Goal: Task Accomplishment & Management: Manage account settings

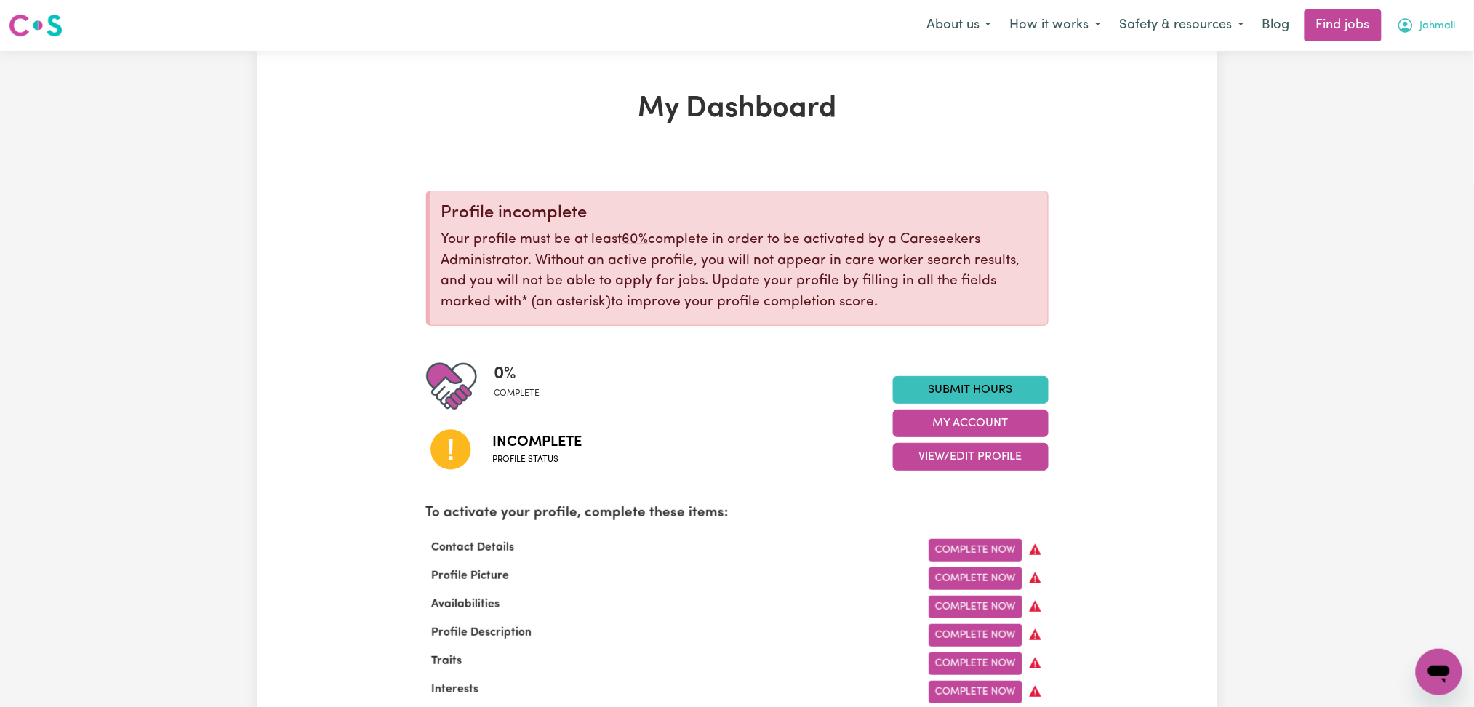
click at [1413, 30] on icon "My Account" at bounding box center [1405, 25] width 17 height 17
click at [1411, 110] on link "Logout" at bounding box center [1407, 111] width 115 height 28
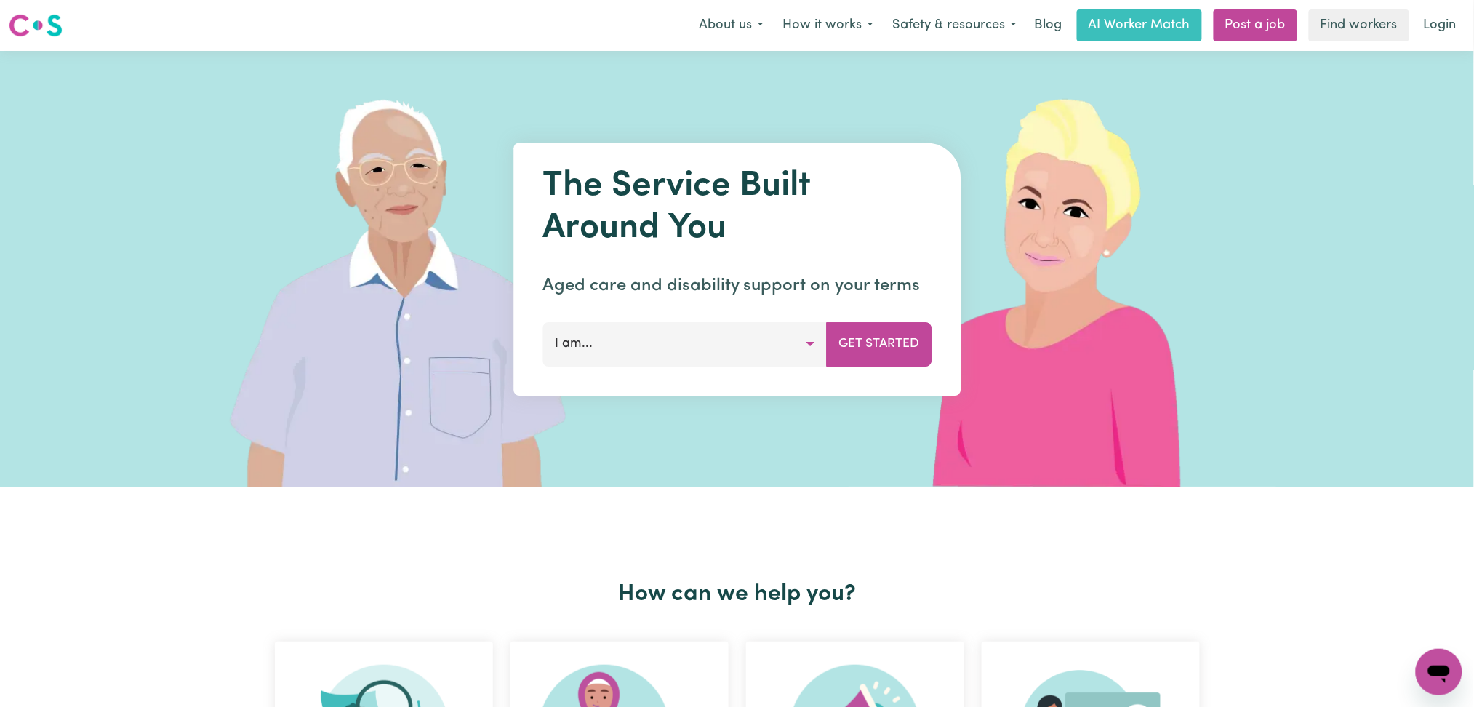
click at [1443, 35] on link "Login" at bounding box center [1440, 25] width 50 height 32
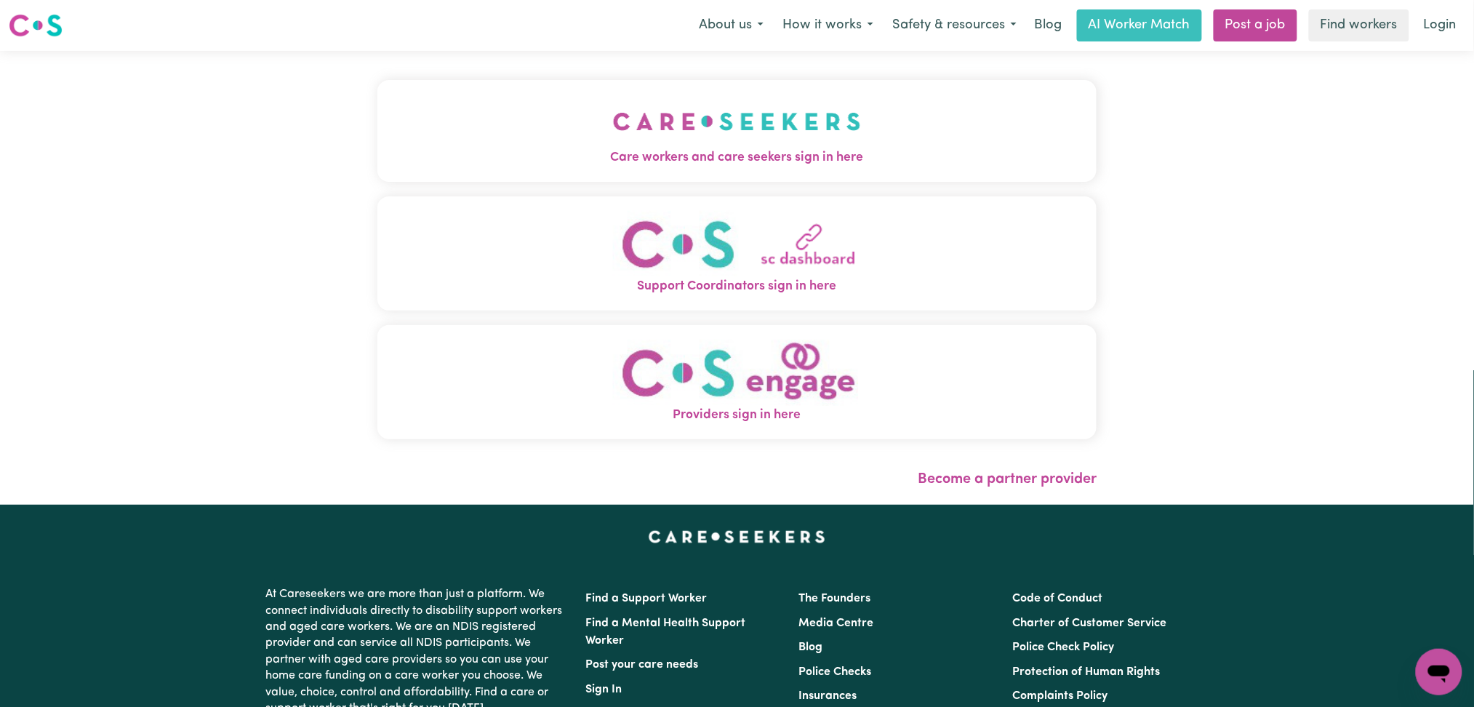
click at [623, 134] on button "Care workers and care seekers sign in here" at bounding box center [737, 131] width 720 height 102
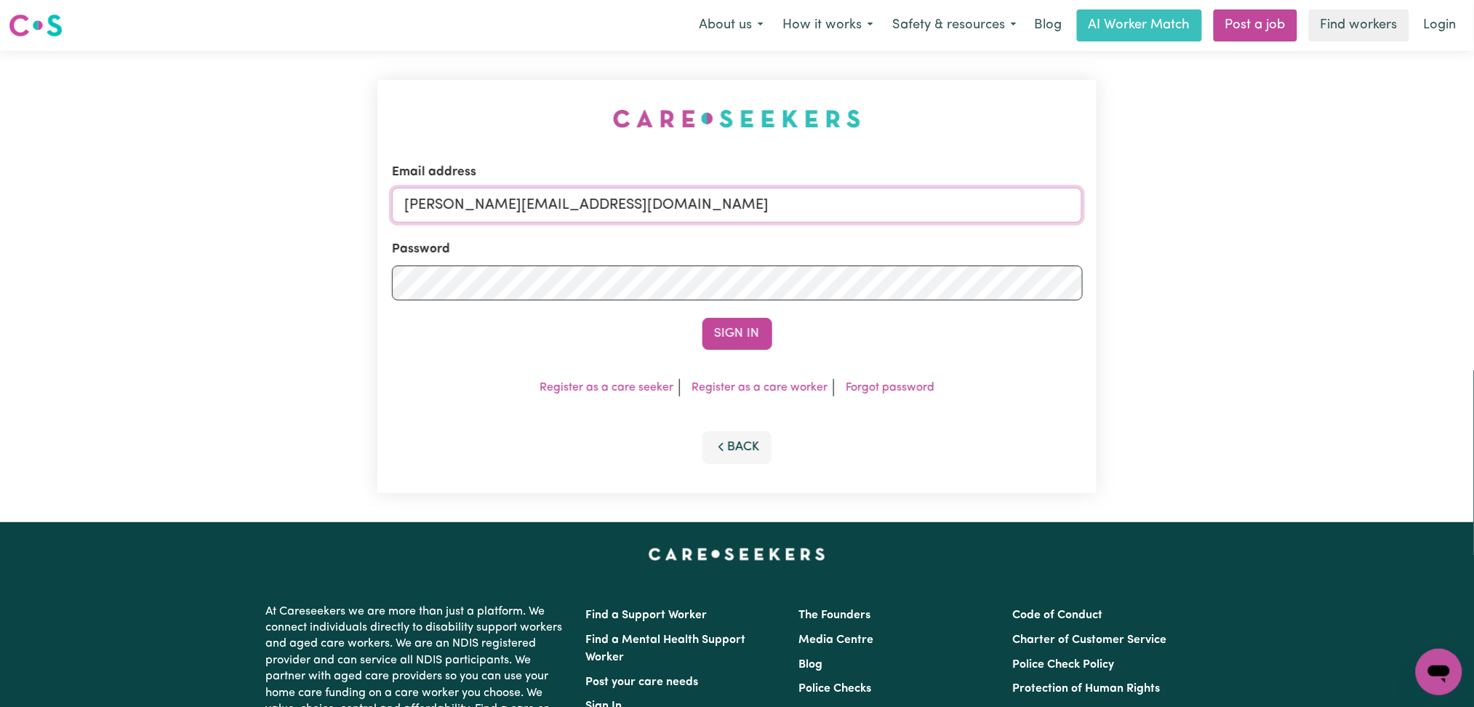
click at [531, 215] on input "[PERSON_NAME][EMAIL_ADDRESS][DOMAIN_NAME]" at bounding box center [737, 205] width 691 height 35
drag, startPoint x: 480, startPoint y: 199, endPoint x: 864, endPoint y: 204, distance: 384.0
click at [864, 204] on input "Superuser~[EMAIL_ADDRESS][DOMAIN_NAME]" at bounding box center [737, 205] width 691 height 35
type input "Superuser~[EMAIL_ADDRESS][DOMAIN_NAME]"
click at [732, 328] on button "Sign In" at bounding box center [737, 334] width 70 height 32
